Goal: Information Seeking & Learning: Learn about a topic

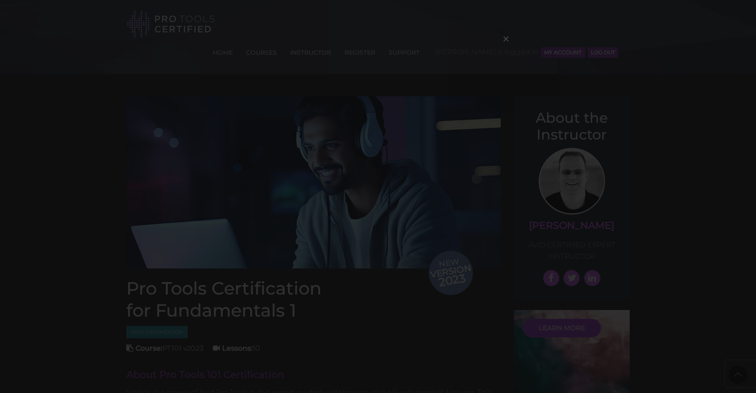
scroll to position [1324, 0]
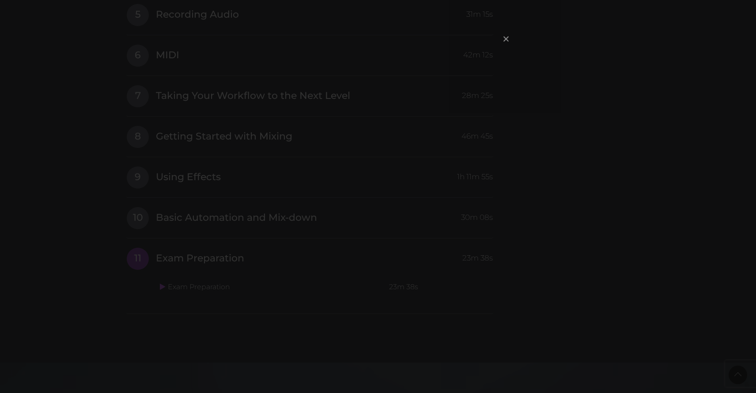
click at [506, 39] on span "×" at bounding box center [506, 38] width 9 height 19
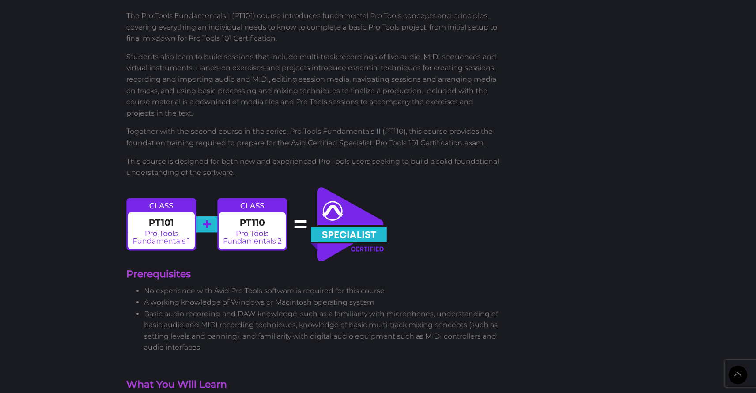
scroll to position [614, 0]
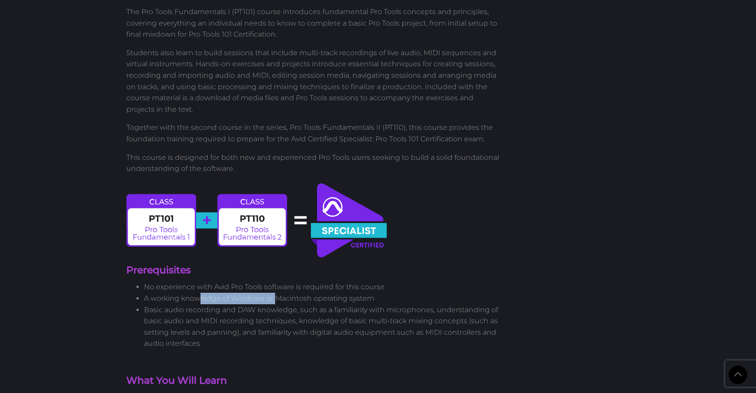
drag, startPoint x: 203, startPoint y: 273, endPoint x: 274, endPoint y: 273, distance: 71.6
click at [274, 293] on li "A working knowledge of Windows or Macintosh operating system" at bounding box center [322, 298] width 357 height 11
click at [225, 304] on li "Basic audio recording and DAW knowledge, such as a familiarity with microphones…" at bounding box center [322, 326] width 357 height 45
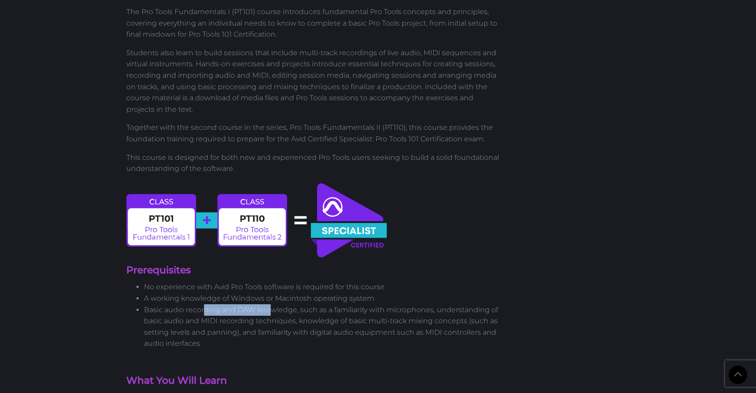
drag, startPoint x: 211, startPoint y: 280, endPoint x: 271, endPoint y: 280, distance: 60.1
click at [271, 304] on li "Basic audio recording and DAW knowledge, such as a familiarity with microphones…" at bounding box center [322, 326] width 357 height 45
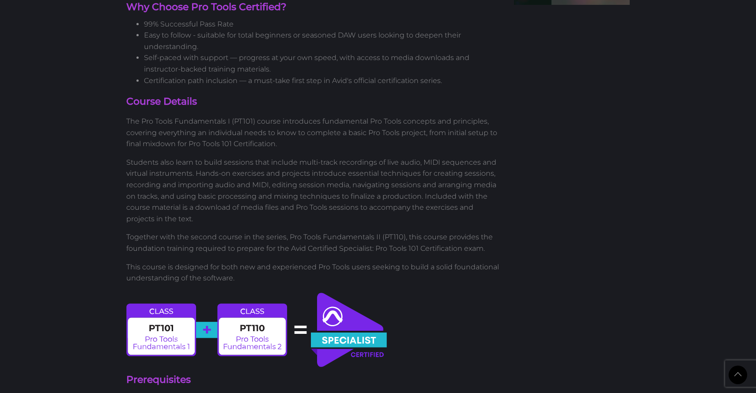
scroll to position [0, 0]
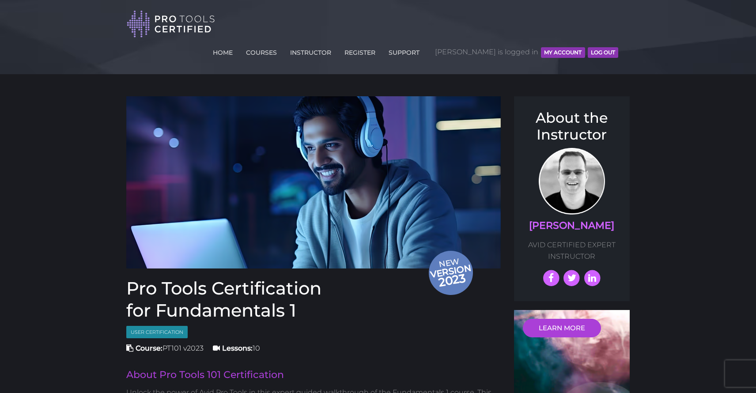
click at [554, 47] on button "MY ACCOUNT" at bounding box center [563, 52] width 44 height 11
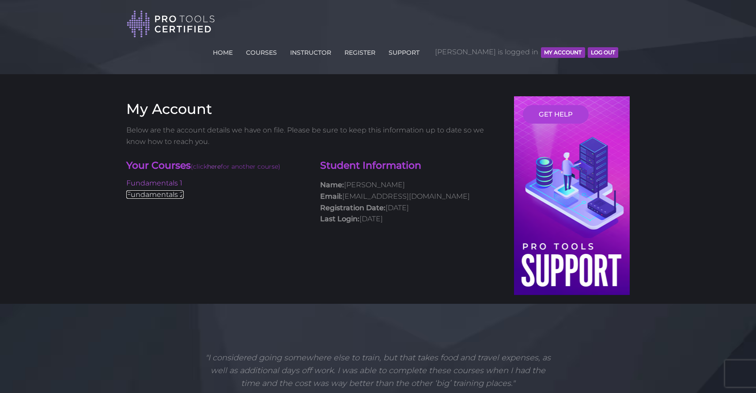
click at [163, 190] on link "Fundamentals 2" at bounding box center [154, 194] width 57 height 8
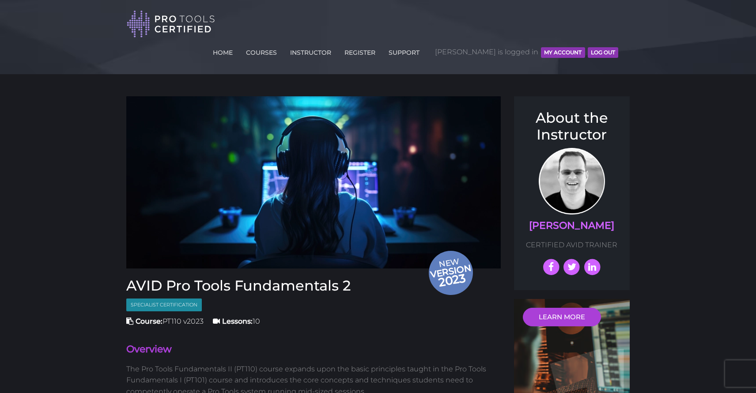
click at [555, 47] on button "MY ACCOUNT" at bounding box center [563, 52] width 44 height 11
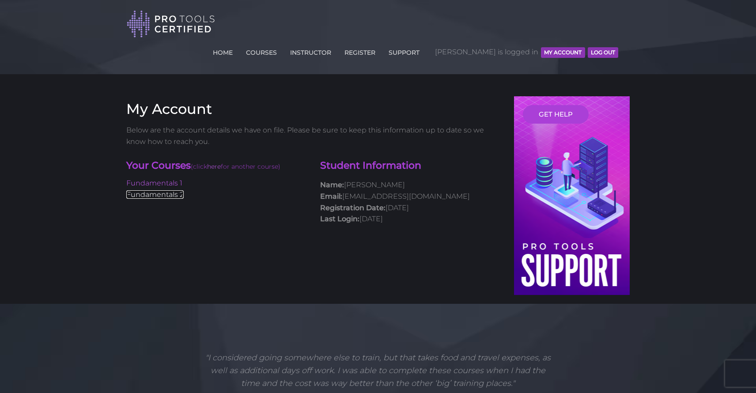
click at [174, 190] on link "Fundamentals 2" at bounding box center [154, 194] width 57 height 8
click at [148, 179] on link "Fundamentals 1" at bounding box center [154, 183] width 56 height 8
click at [137, 190] on link "Fundamentals 2" at bounding box center [154, 194] width 57 height 8
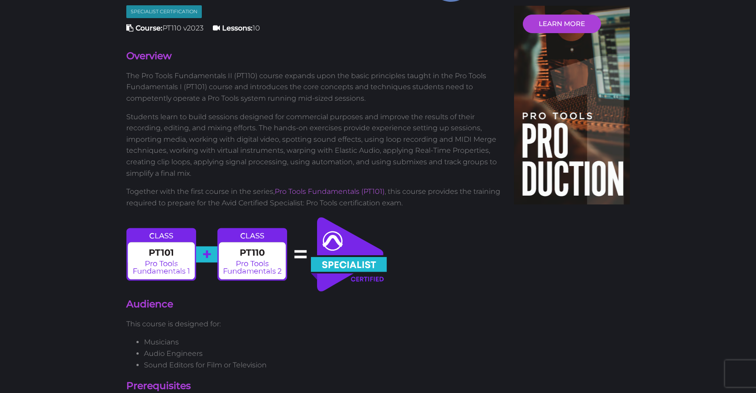
scroll to position [296, 0]
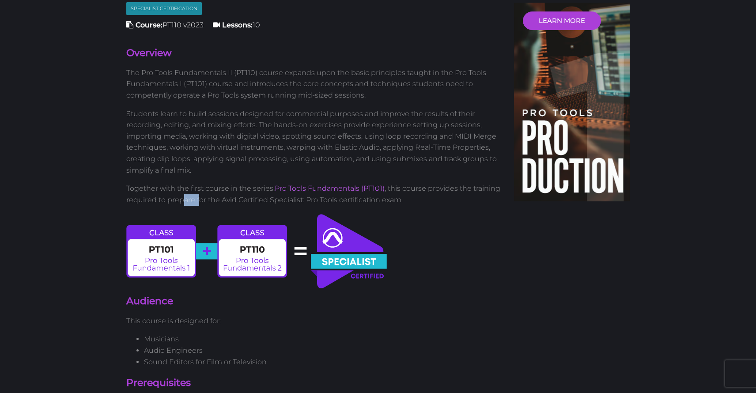
drag, startPoint x: 214, startPoint y: 175, endPoint x: 228, endPoint y: 175, distance: 14.1
click at [228, 183] on p "Together with the first course in the series, Pro Tools Fundamentals (PT101) , …" at bounding box center [313, 194] width 375 height 23
click at [241, 183] on p "Together with the first course in the series, Pro Tools Fundamentals (PT101) , …" at bounding box center [313, 194] width 375 height 23
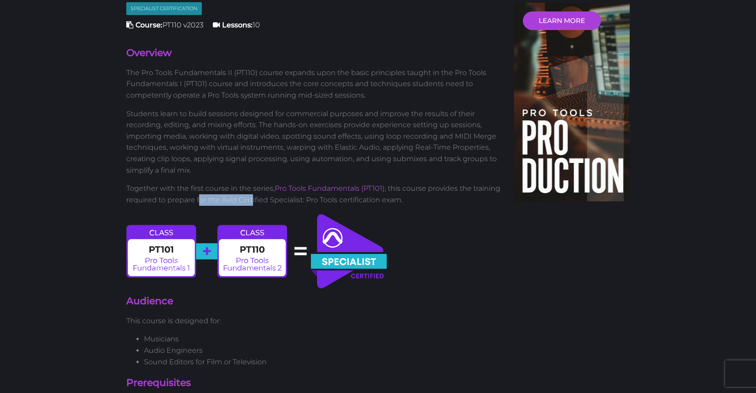
drag, startPoint x: 227, startPoint y: 175, endPoint x: 282, endPoint y: 175, distance: 55.2
click at [282, 183] on p "Together with the first course in the series, Pro Tools Fundamentals (PT101) , …" at bounding box center [313, 194] width 375 height 23
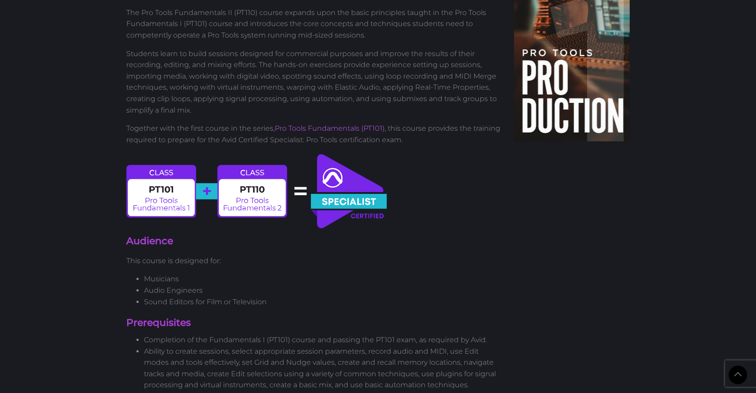
scroll to position [356, 0]
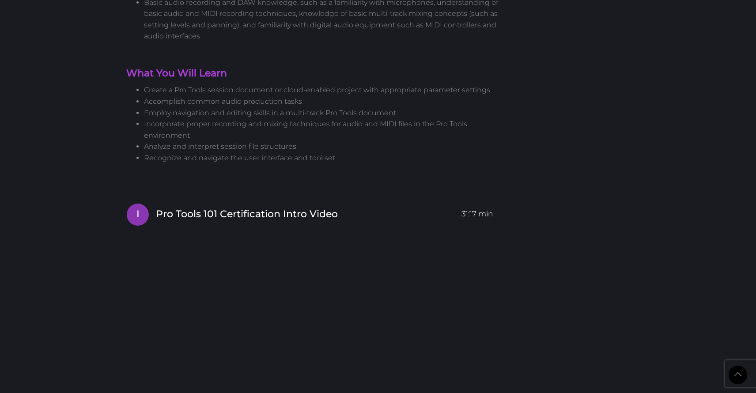
scroll to position [411, 0]
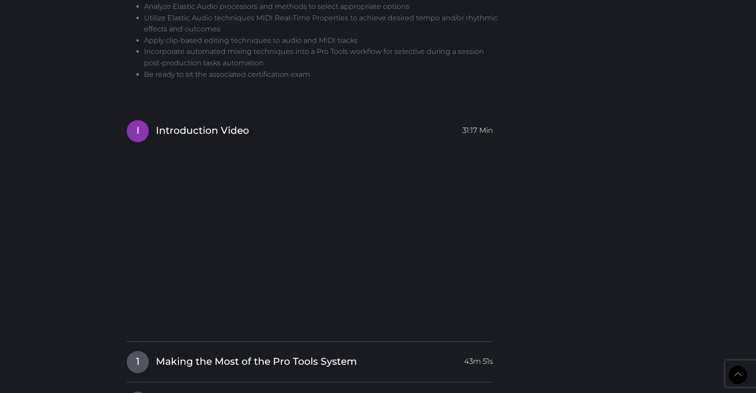
scroll to position [853, 0]
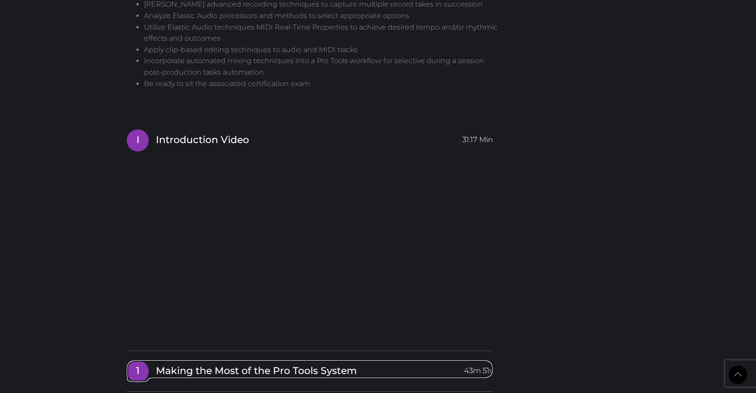
click at [200, 364] on span "Making the Most of the Pro Tools System" at bounding box center [256, 371] width 201 height 14
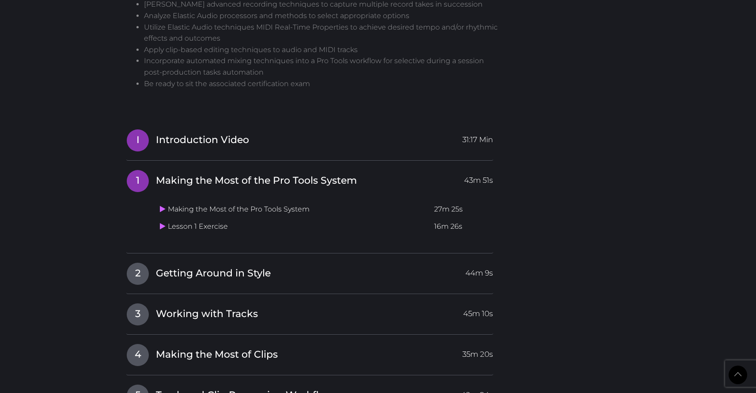
click at [155, 129] on link "I Introduction Video 31:17 Min" at bounding box center [309, 138] width 367 height 19
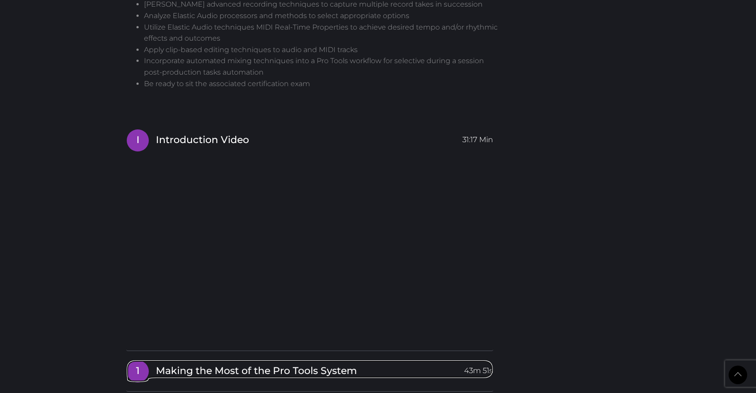
click at [199, 364] on span "Making the Most of the Pro Tools System" at bounding box center [256, 371] width 201 height 14
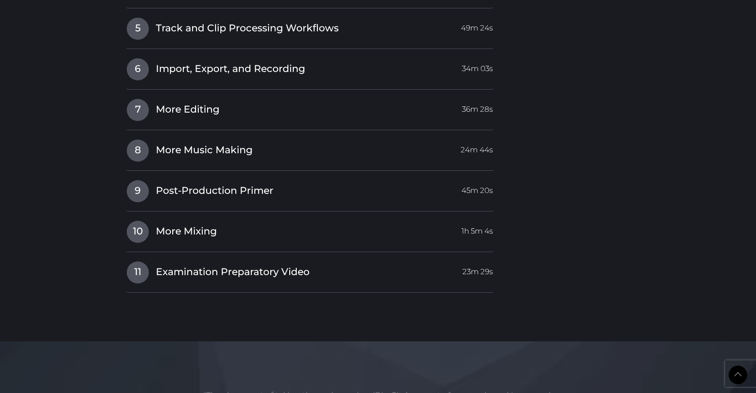
scroll to position [1225, 0]
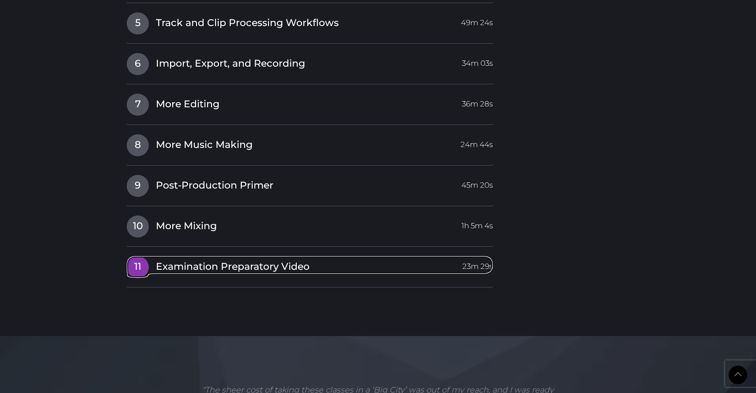
click at [288, 260] on span "Examination Preparatory Video" at bounding box center [233, 267] width 154 height 14
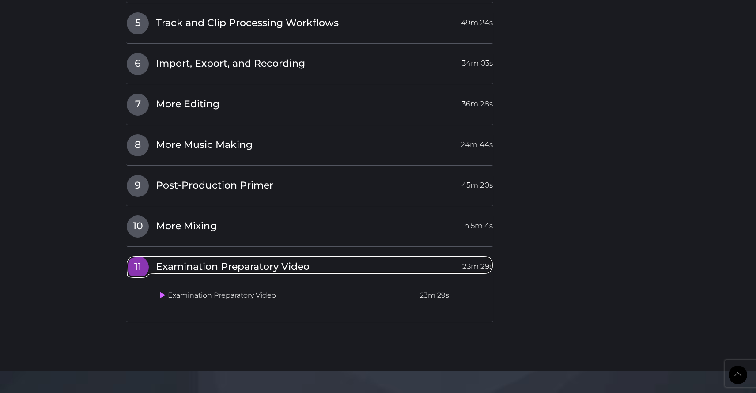
click at [288, 260] on span "Examination Preparatory Video" at bounding box center [233, 267] width 154 height 14
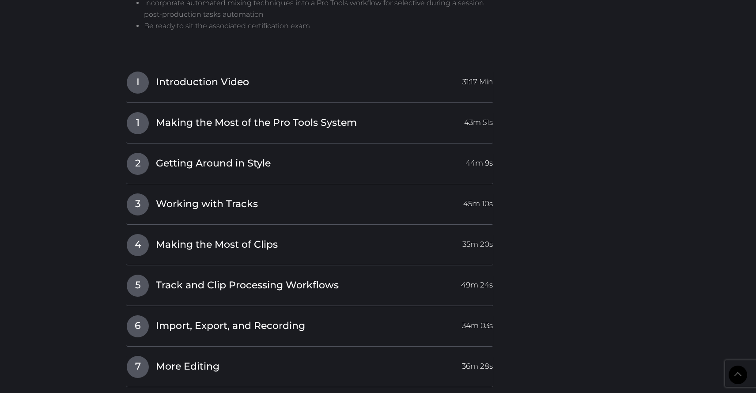
scroll to position [913, 0]
